Goal: Check status: Check status

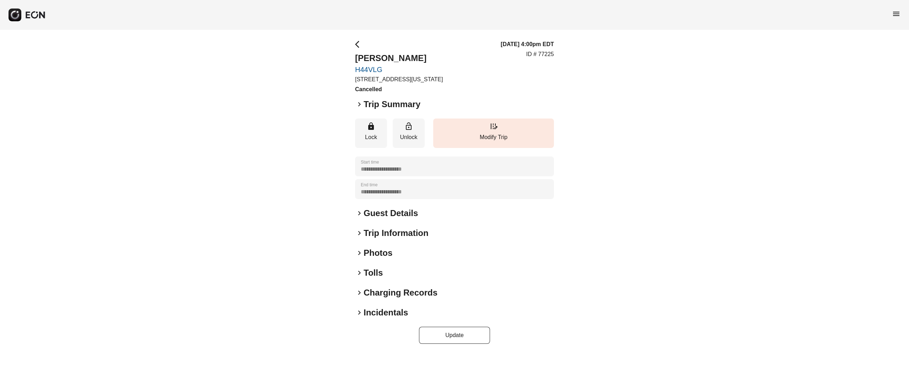
click at [384, 218] on h2 "Guest Details" at bounding box center [391, 213] width 54 height 11
click at [384, 216] on h2 "Guest Details" at bounding box center [391, 213] width 54 height 11
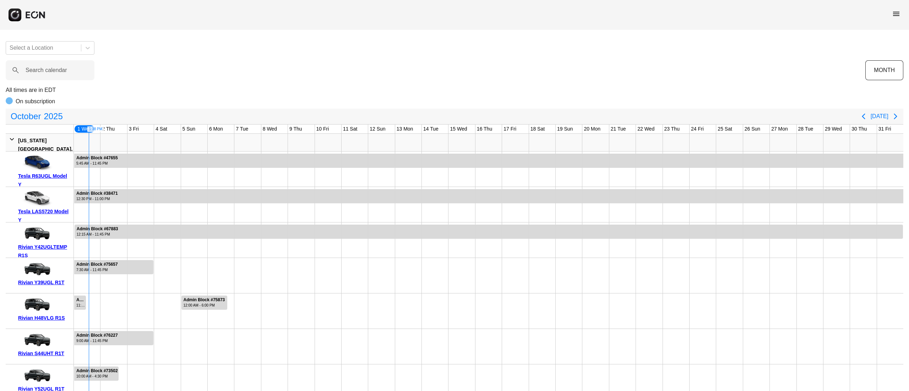
click at [49, 74] on label "Search calendar" at bounding box center [47, 70] width 42 height 9
click at [49, 74] on calendar "Search calendar" at bounding box center [50, 70] width 89 height 20
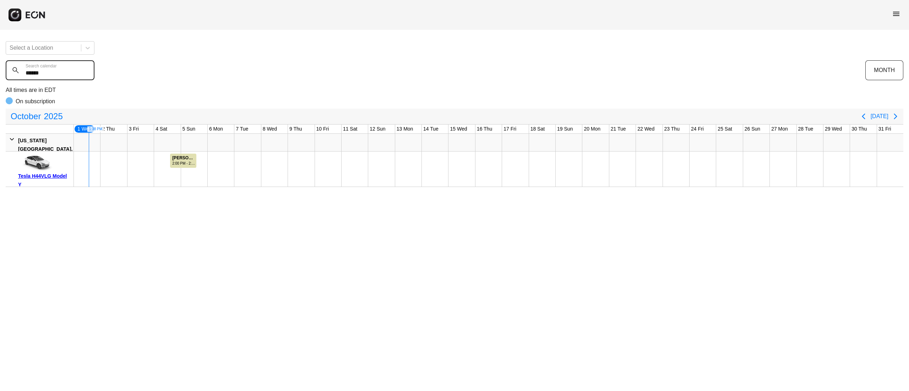
type calendar "******"
type calendar "*"
